Goal: Information Seeking & Learning: Check status

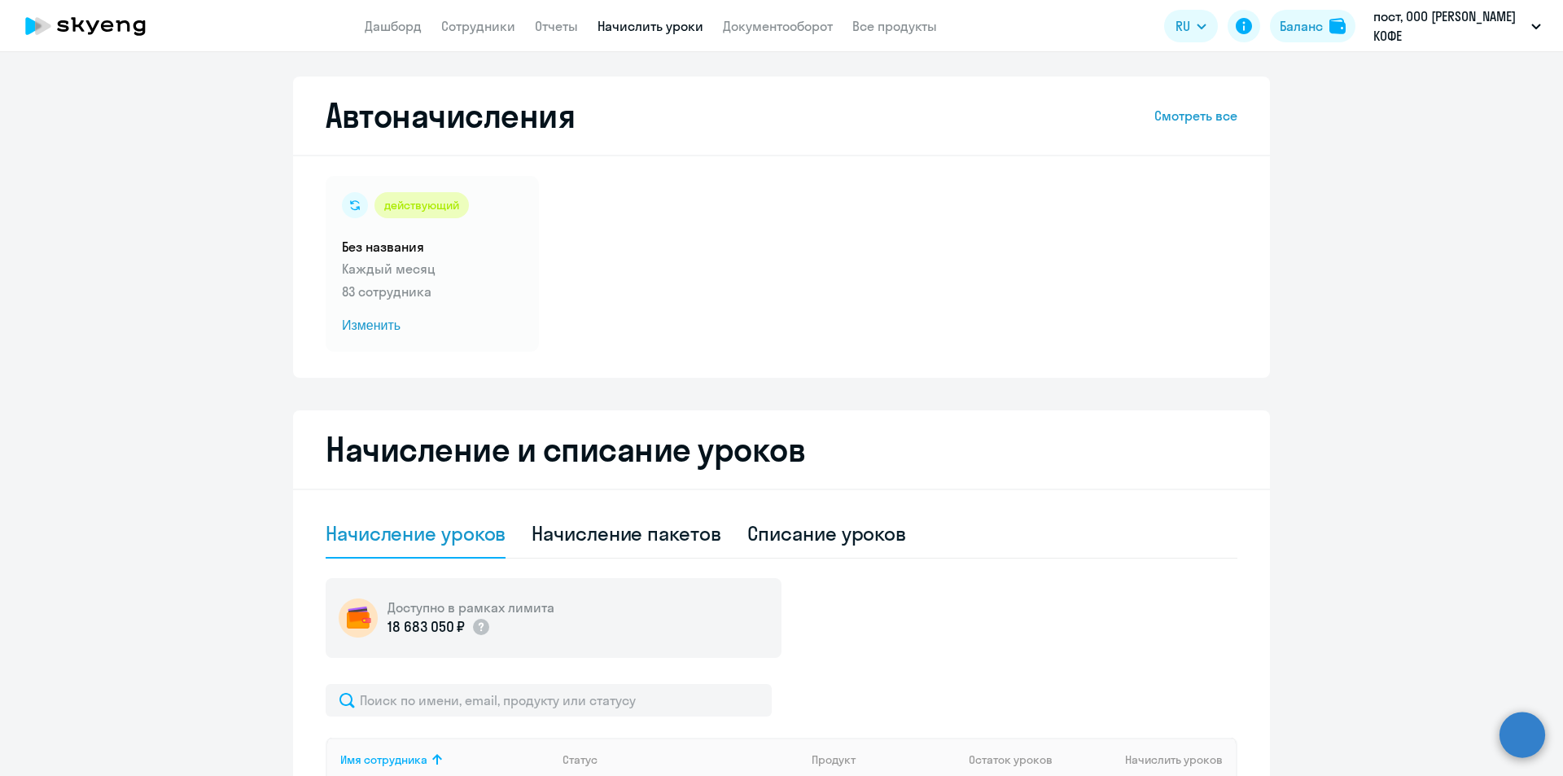
select select "10"
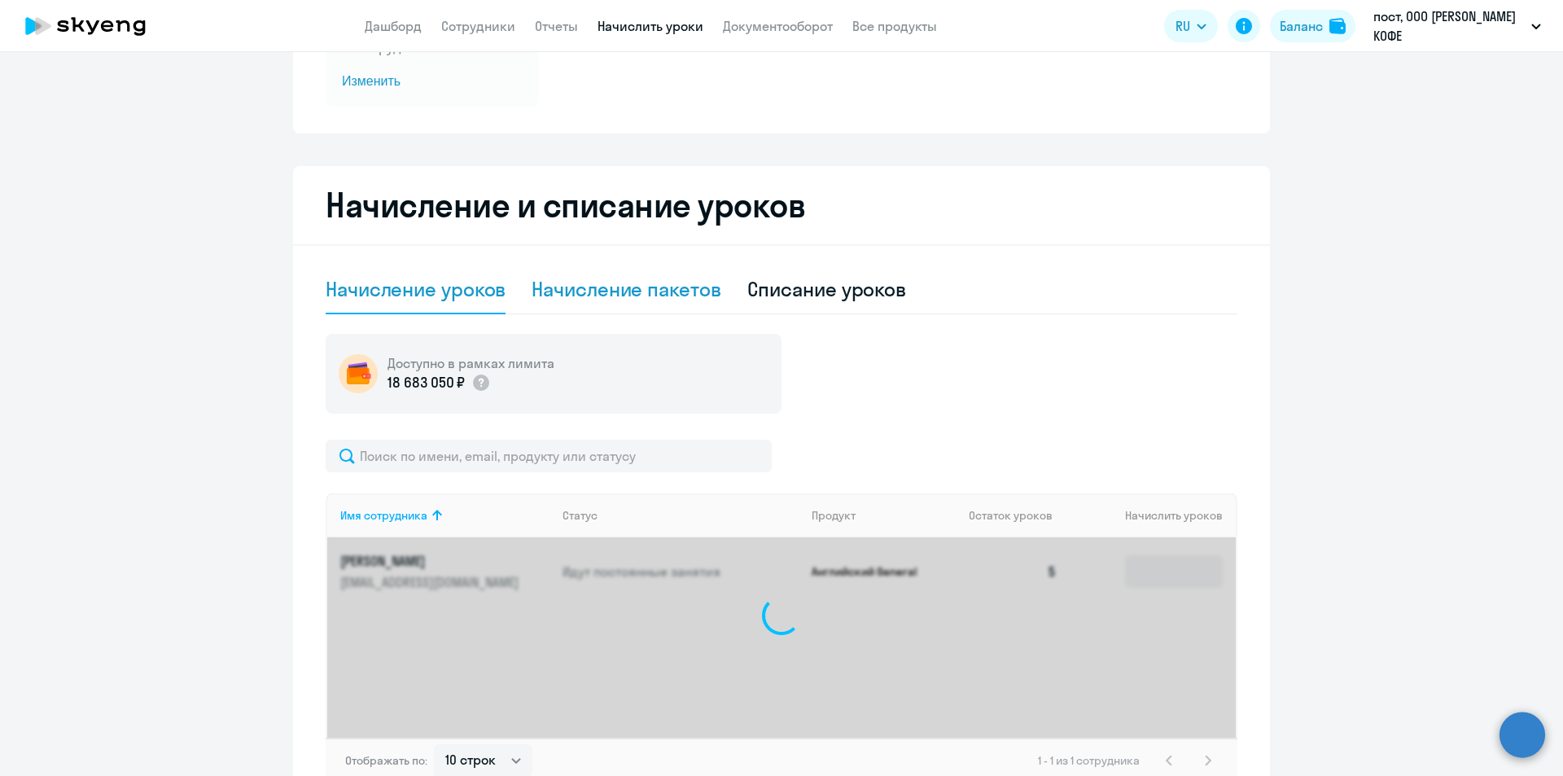
click at [664, 289] on div "Начисление пакетов" at bounding box center [625, 289] width 189 height 26
select select "10"
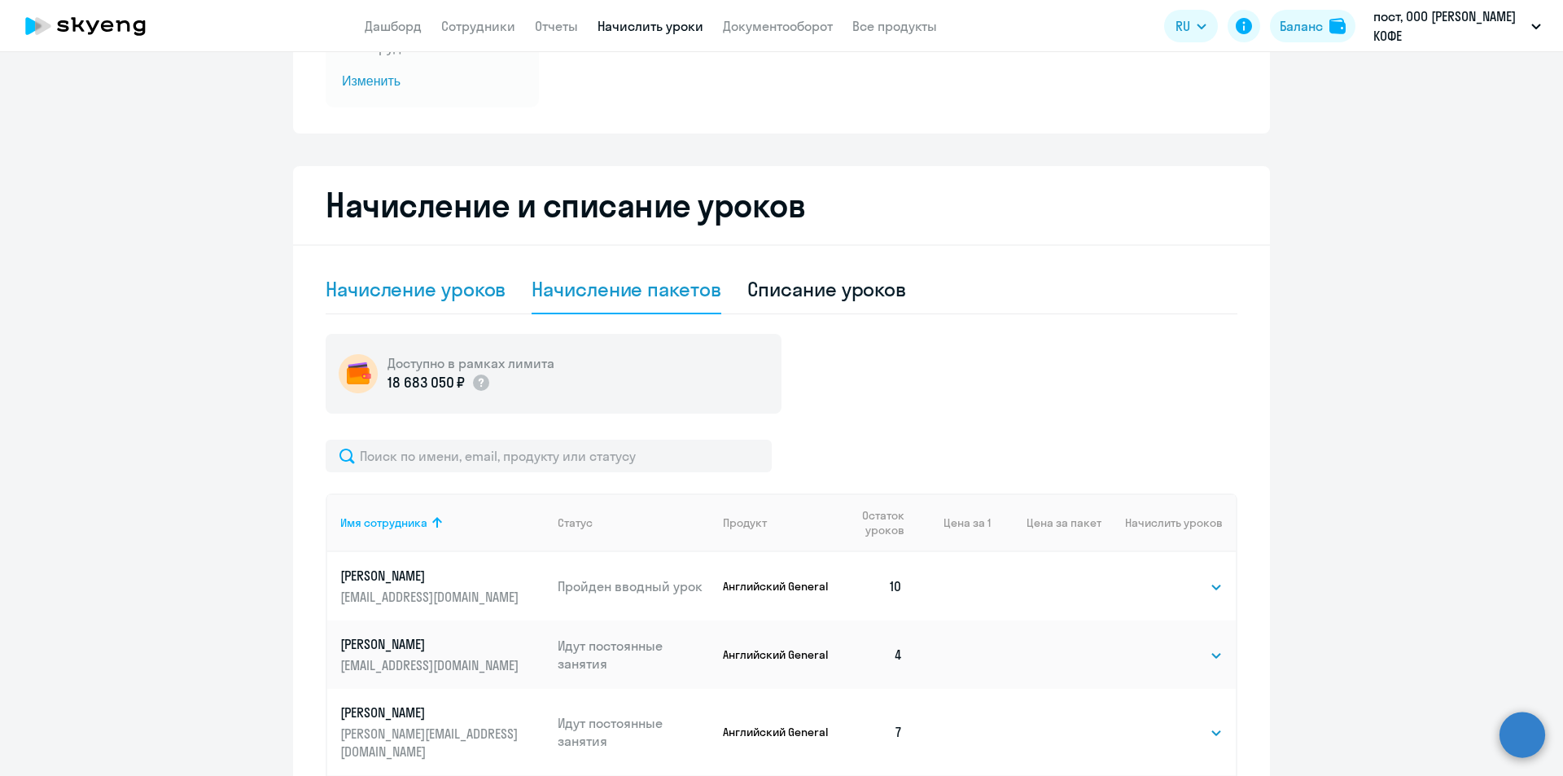
click at [386, 288] on div "Начисление уроков" at bounding box center [416, 289] width 180 height 26
select select "10"
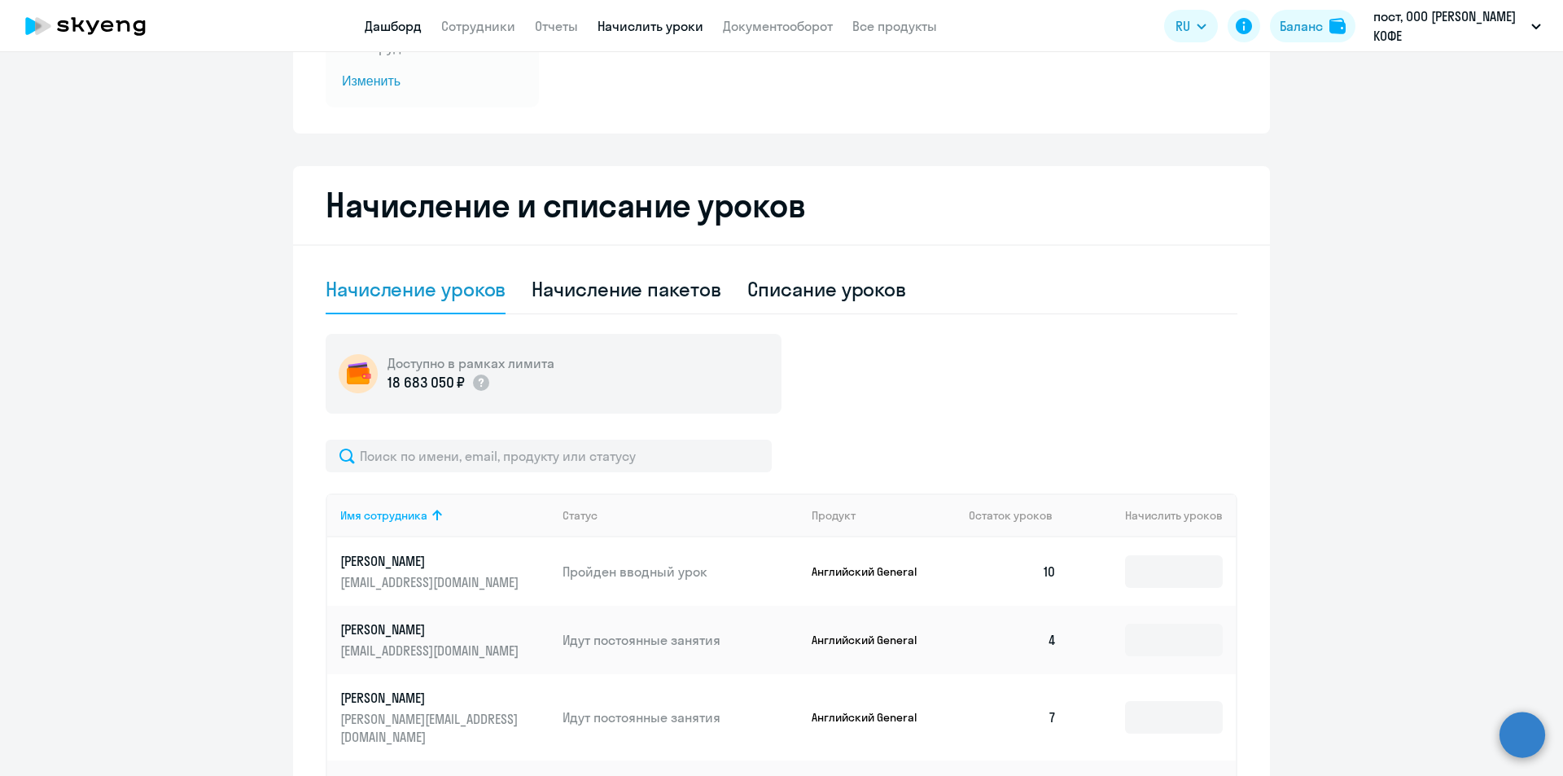
click at [408, 23] on link "Дашборд" at bounding box center [393, 26] width 57 height 16
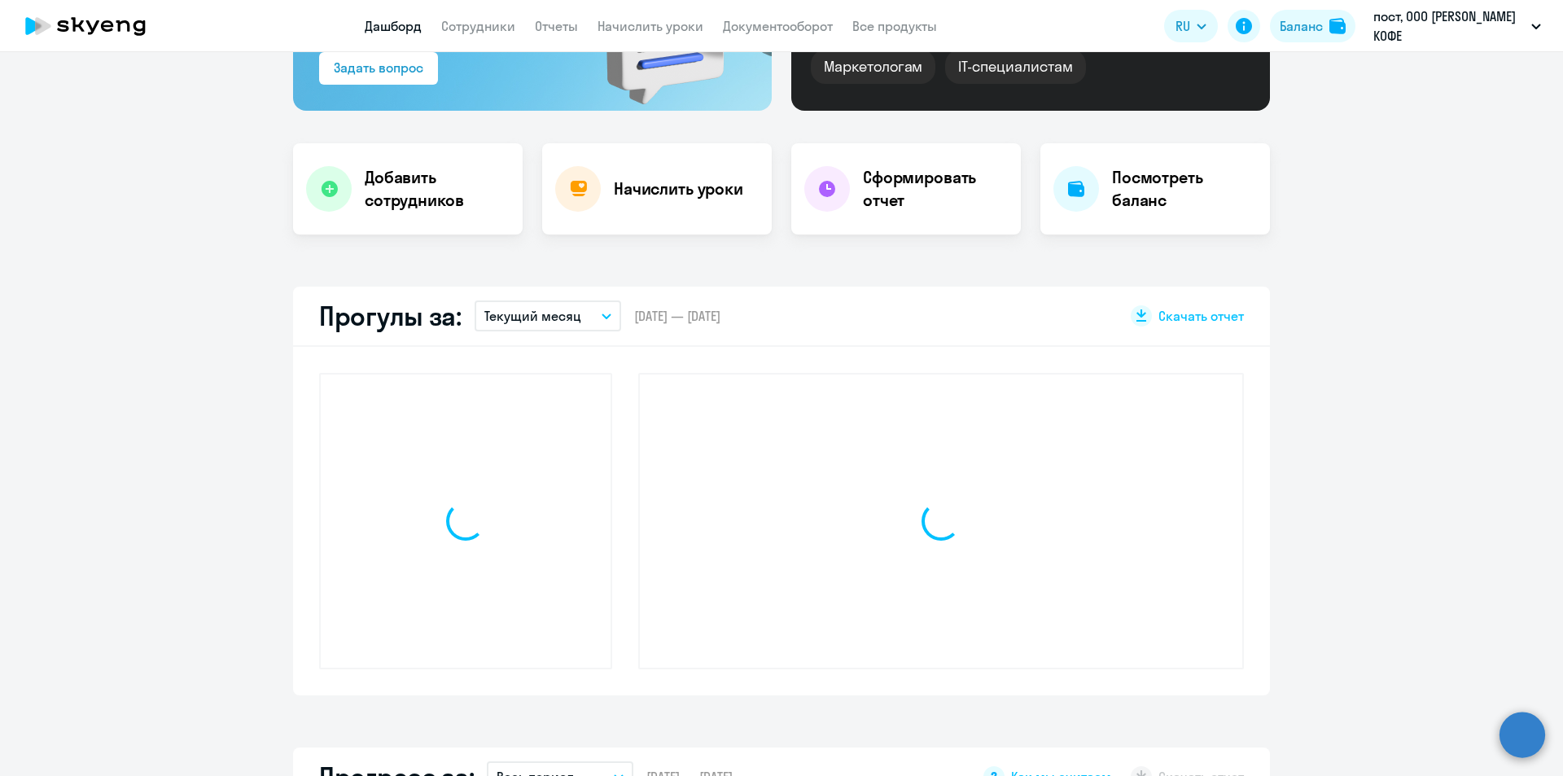
scroll to position [358, 0]
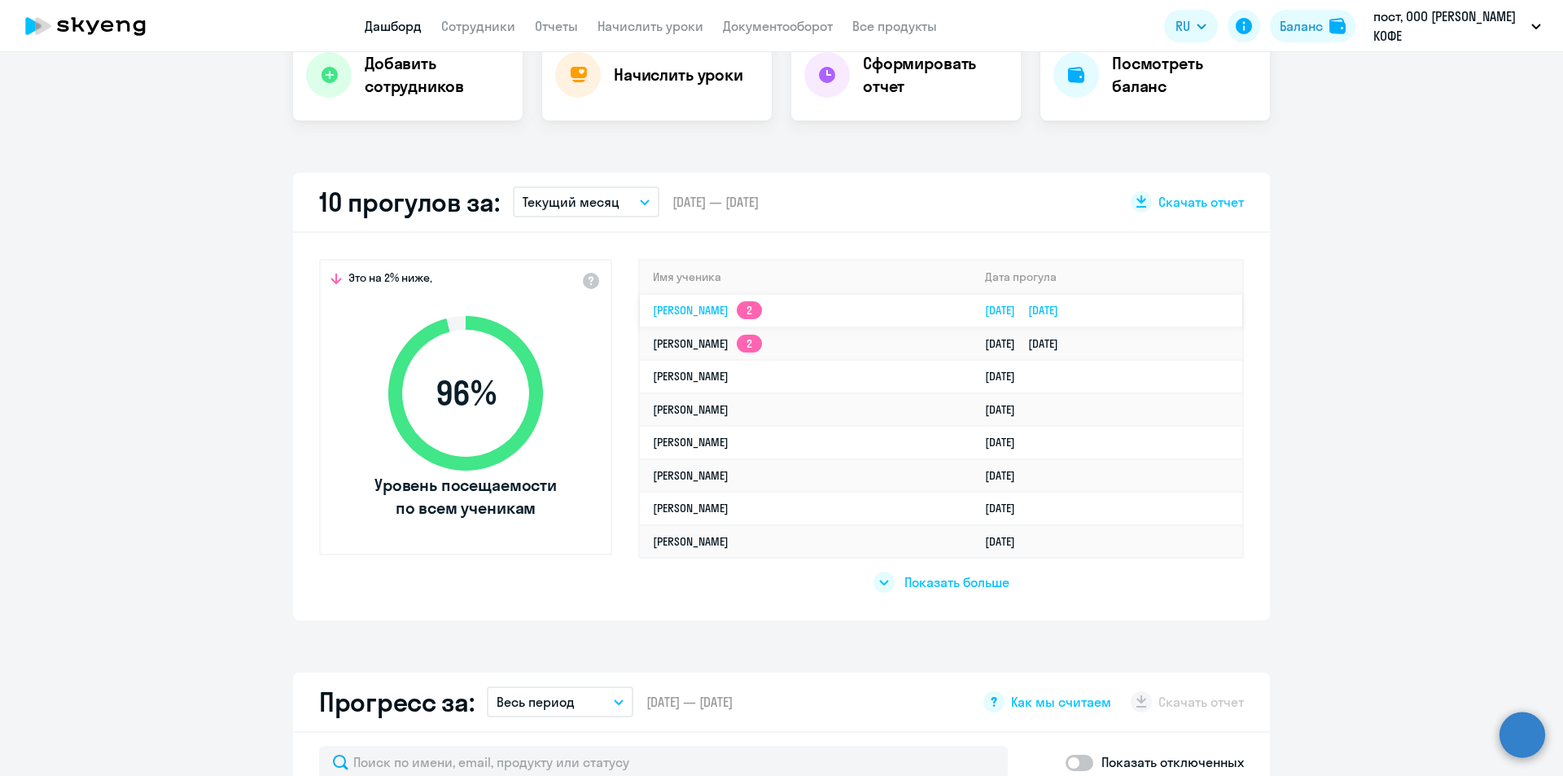
click at [866, 311] on td "[PERSON_NAME] 2" at bounding box center [806, 310] width 332 height 33
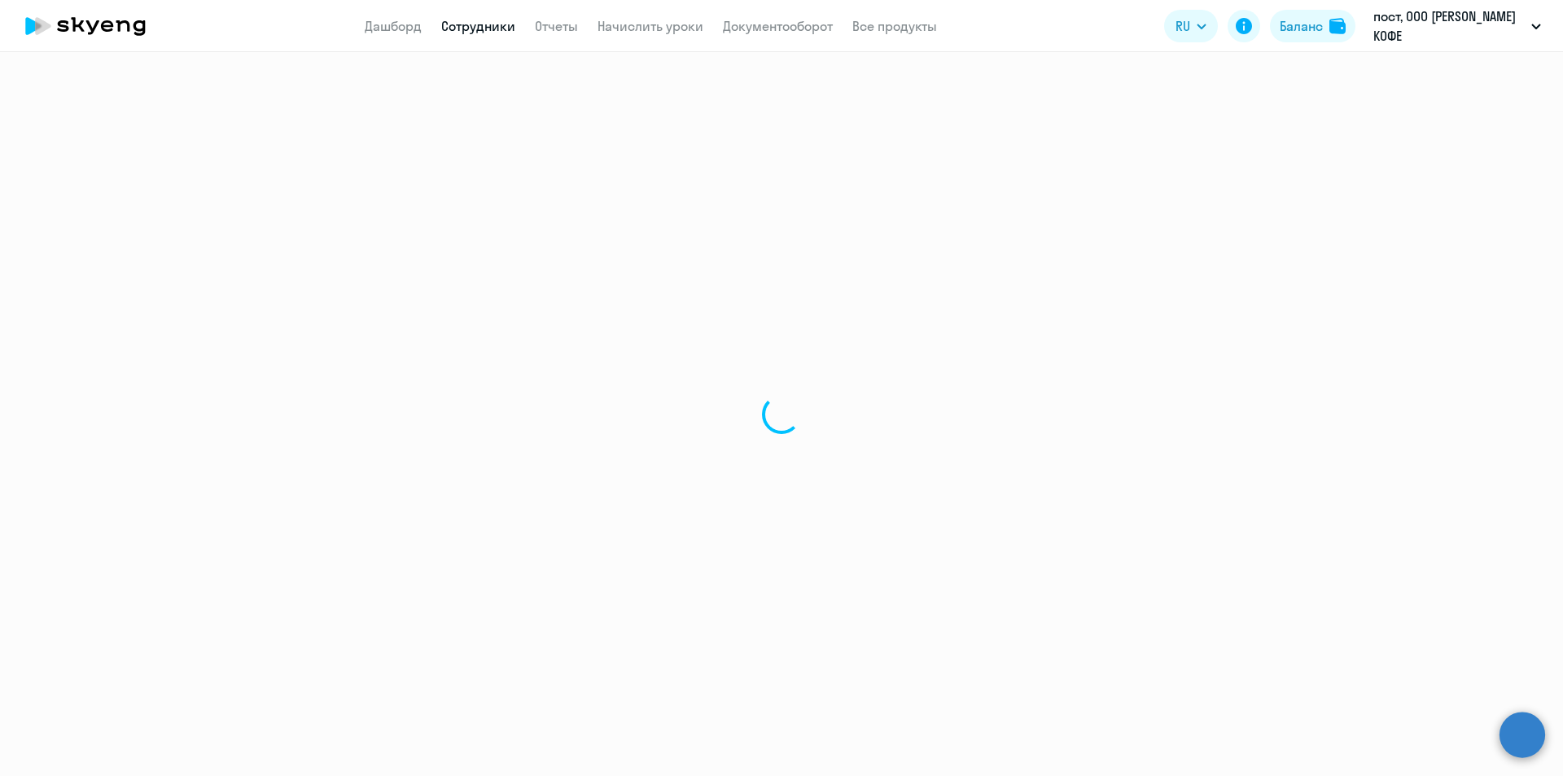
select select "english"
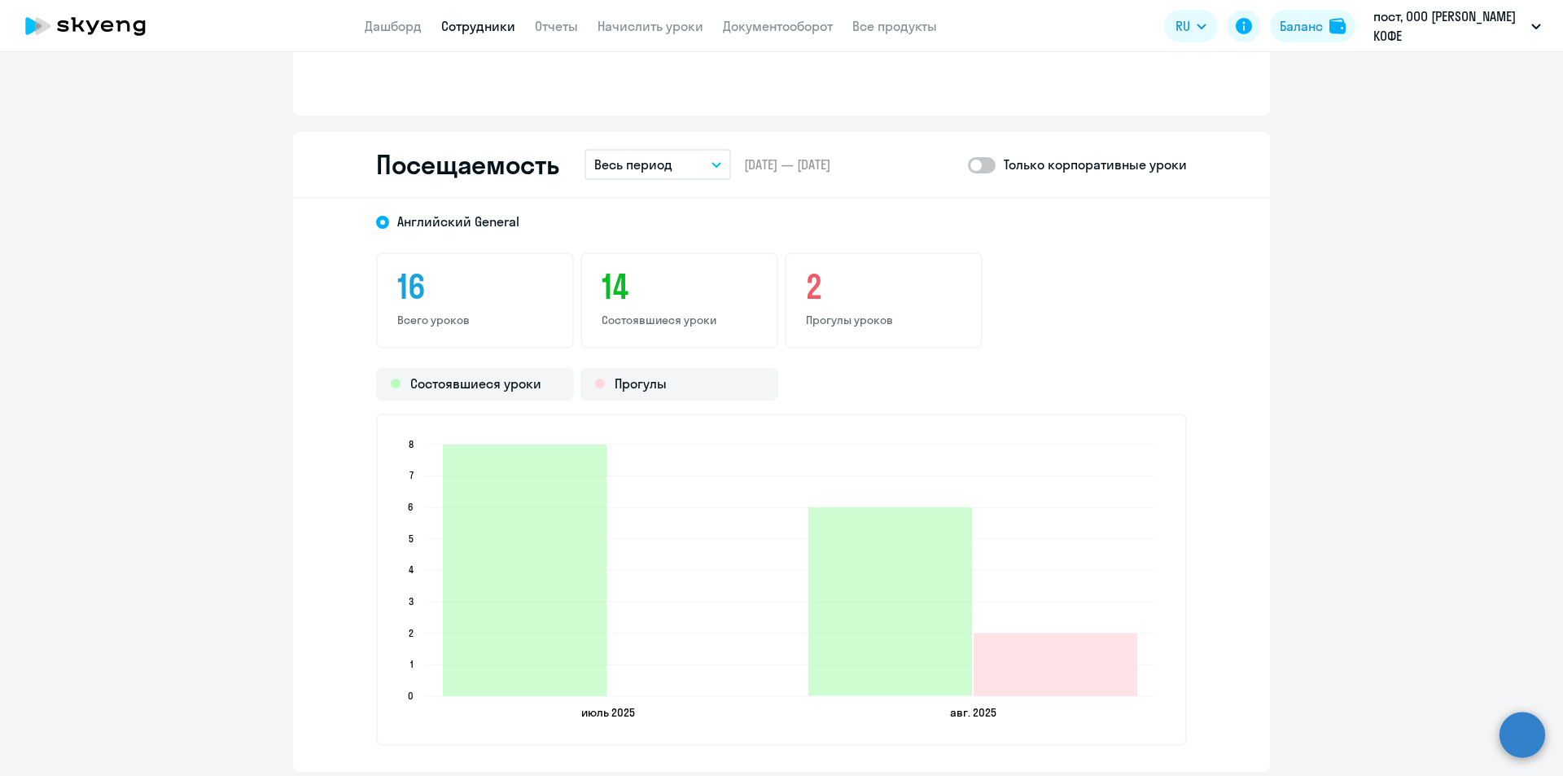
scroll to position [1953, 0]
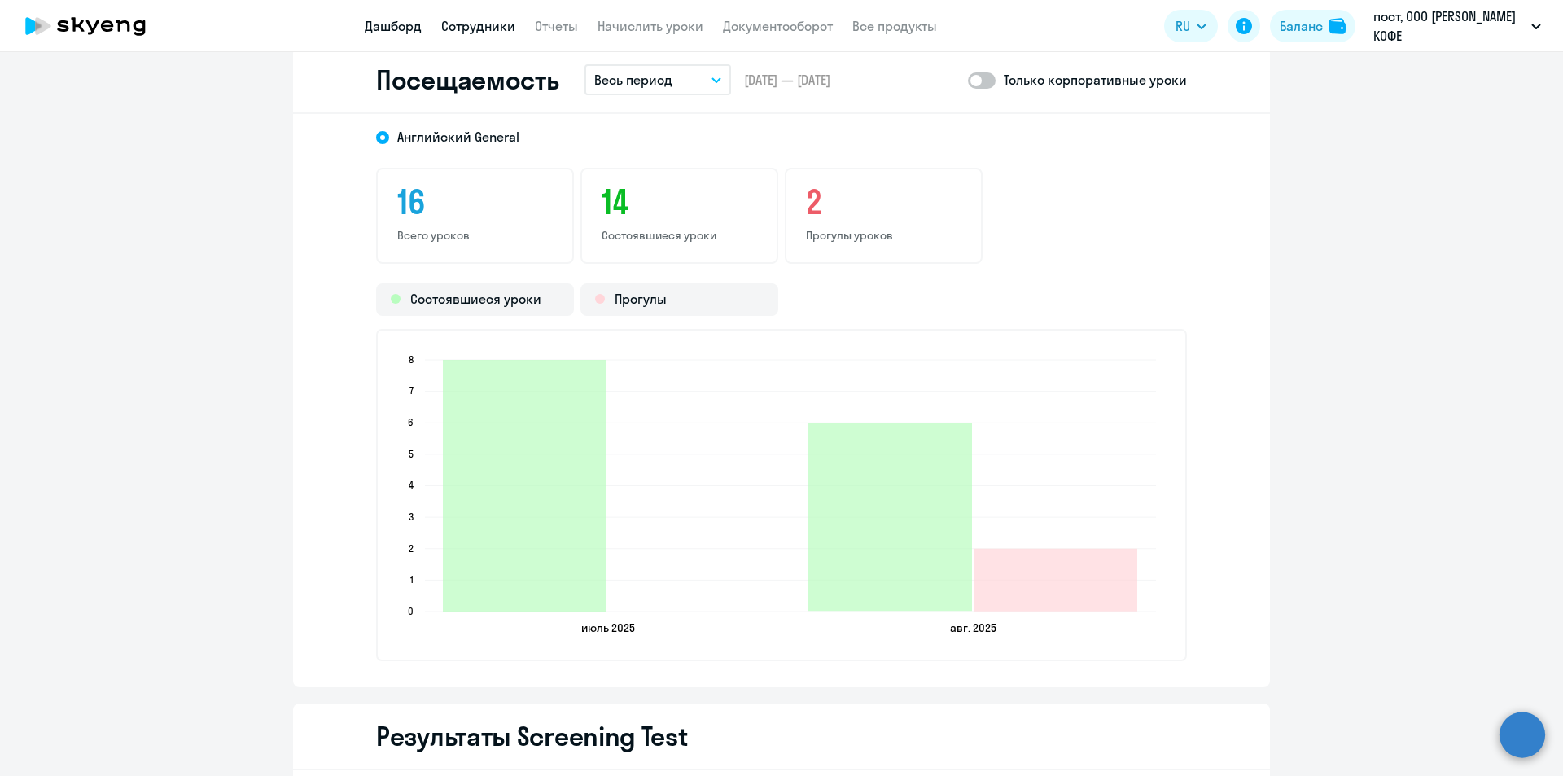
click at [414, 33] on link "Дашборд" at bounding box center [393, 26] width 57 height 16
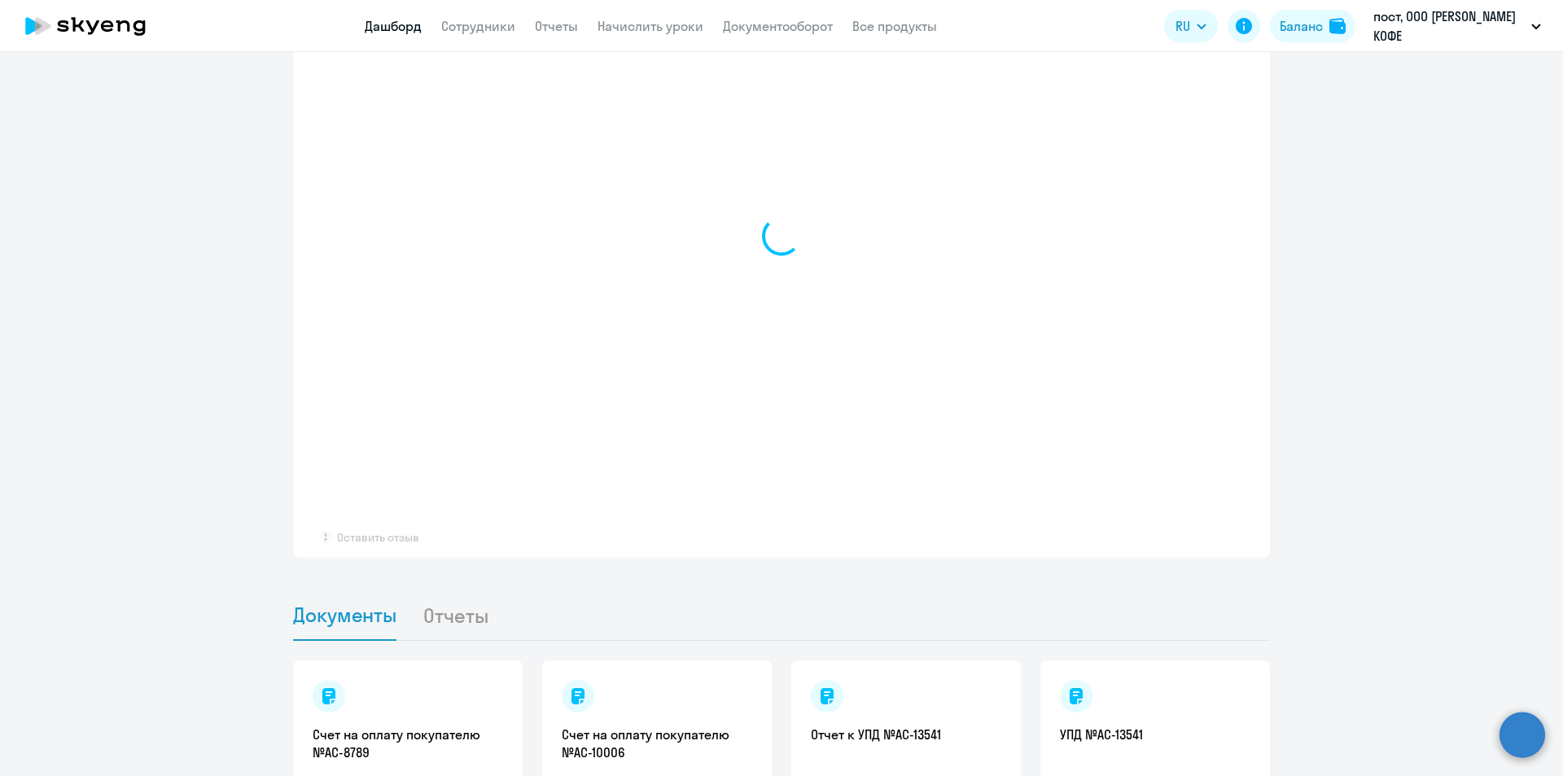
select select "30"
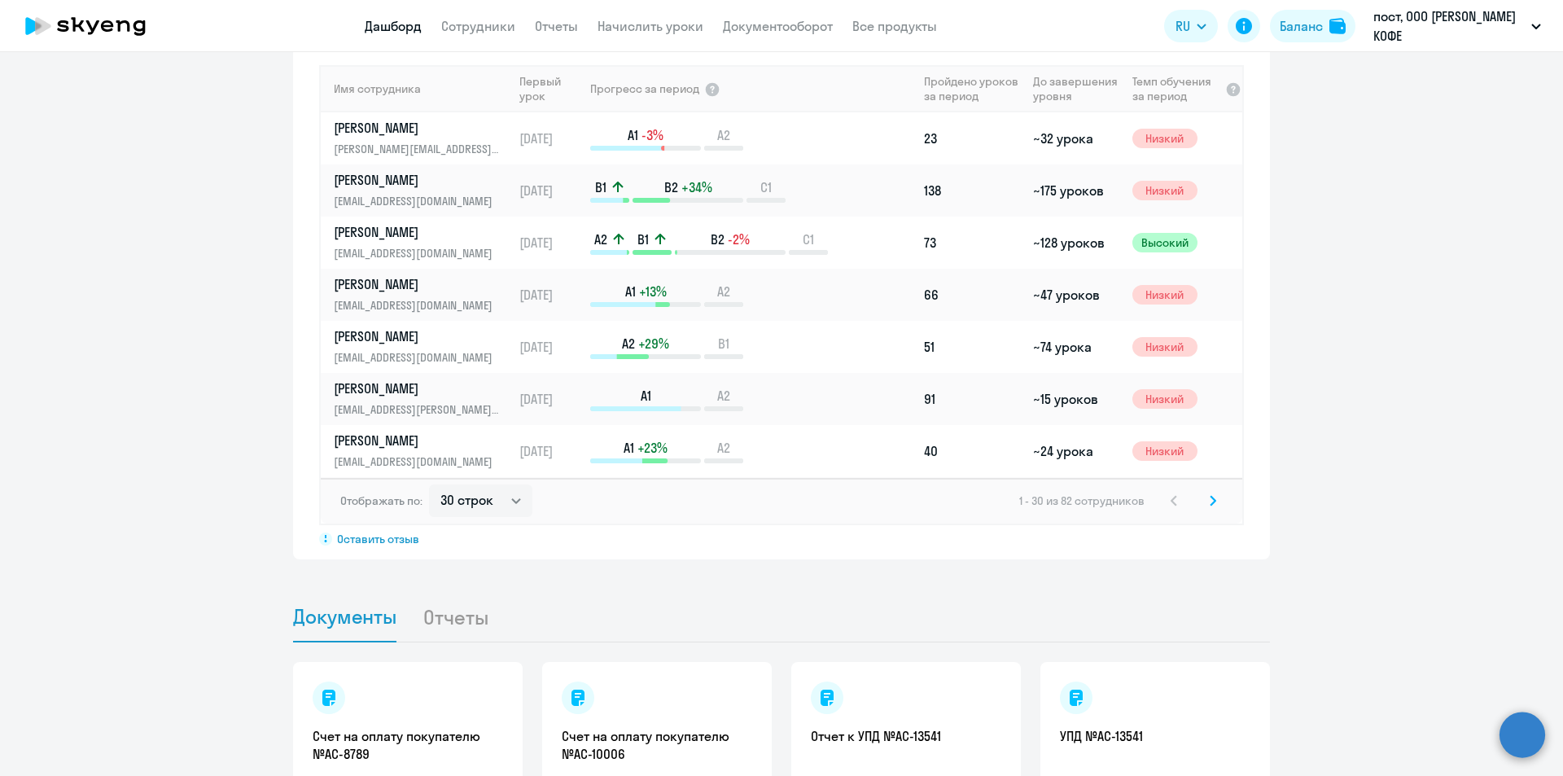
scroll to position [1201, 0]
